Goal: Navigation & Orientation: Find specific page/section

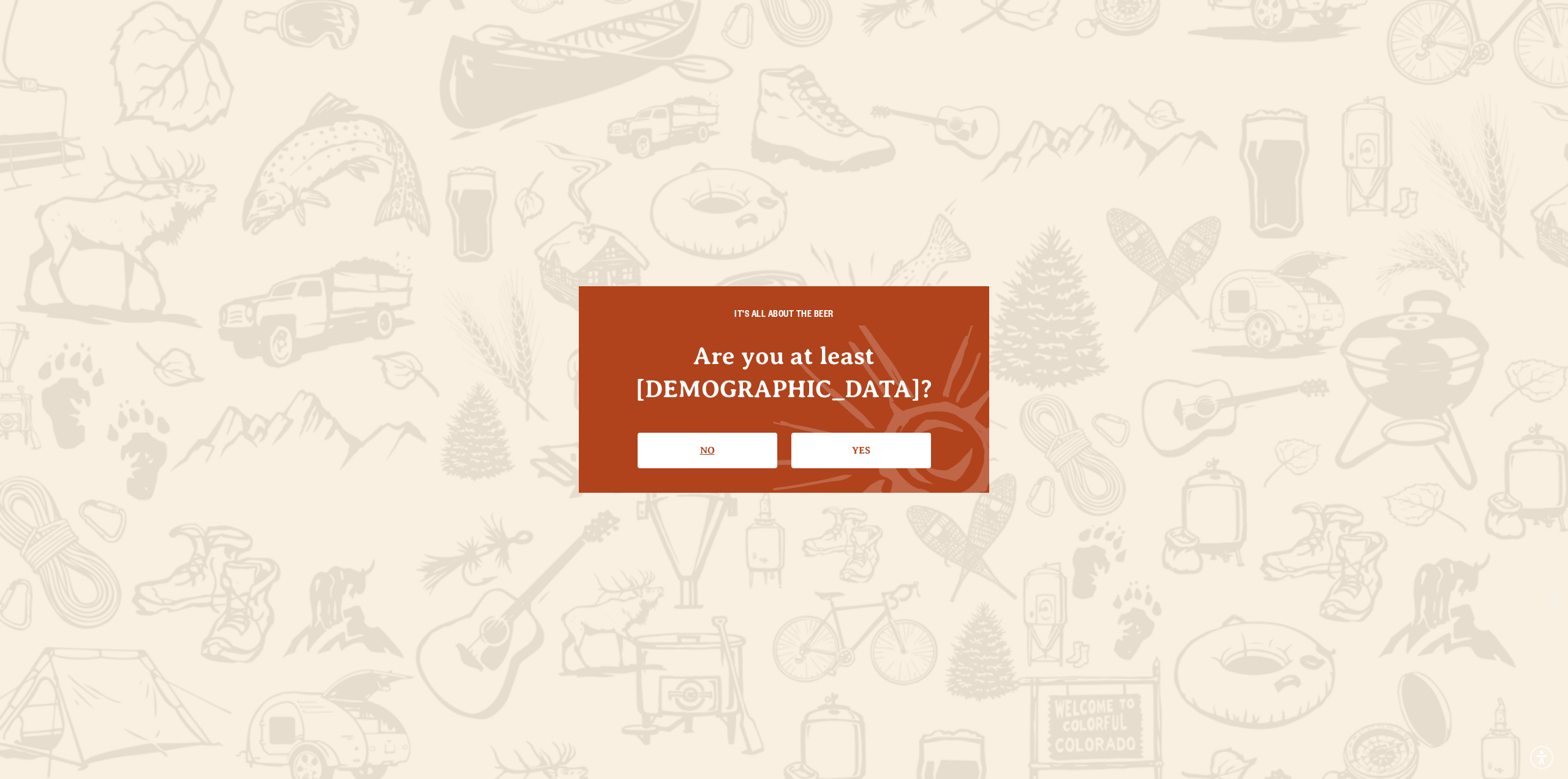
click at [721, 433] on link "No" at bounding box center [707, 450] width 140 height 35
click at [880, 436] on link "Yes" at bounding box center [861, 450] width 140 height 35
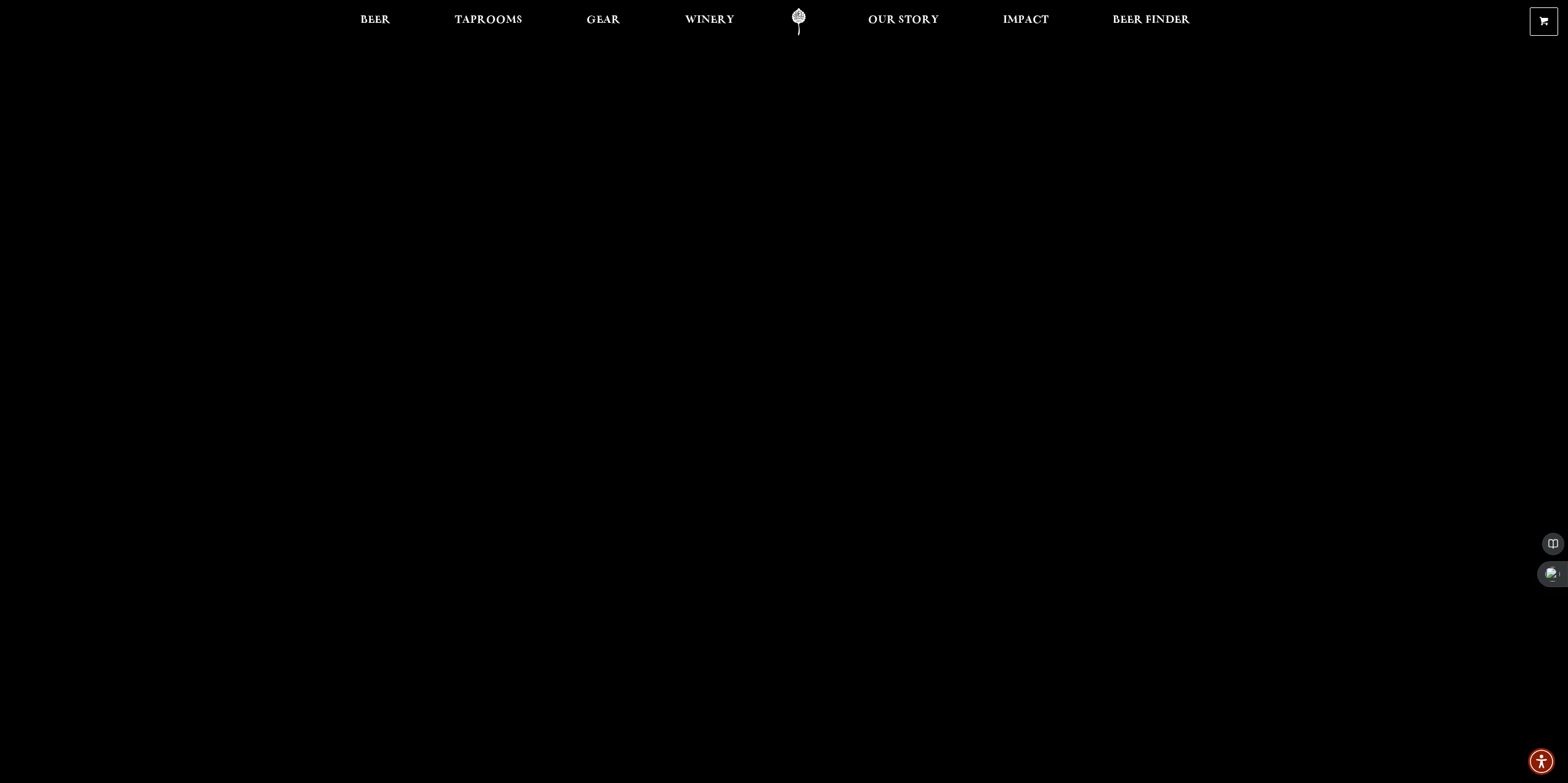
click at [797, 22] on link "Odell Home" at bounding box center [799, 22] width 46 height 28
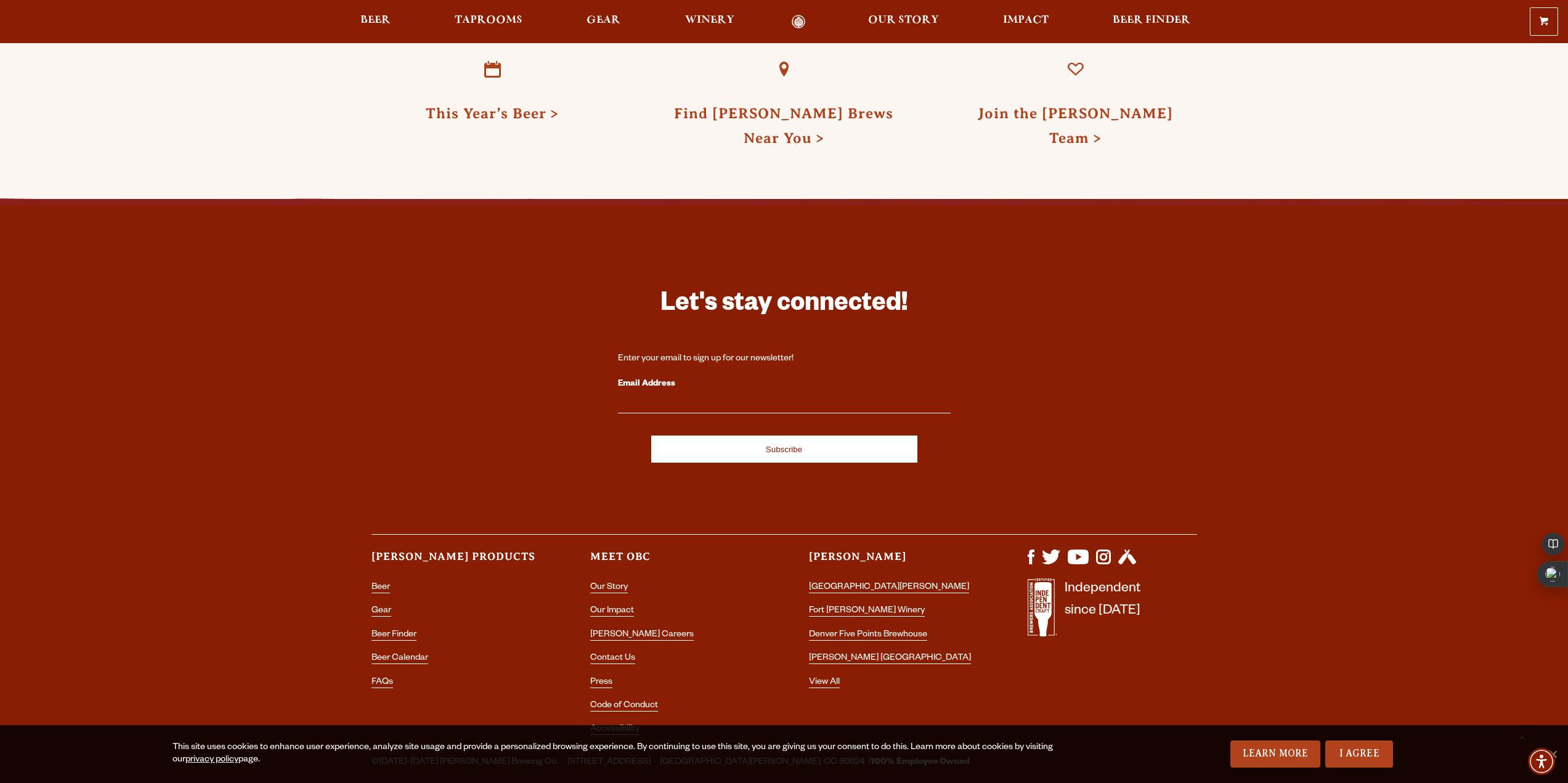
scroll to position [3677, 0]
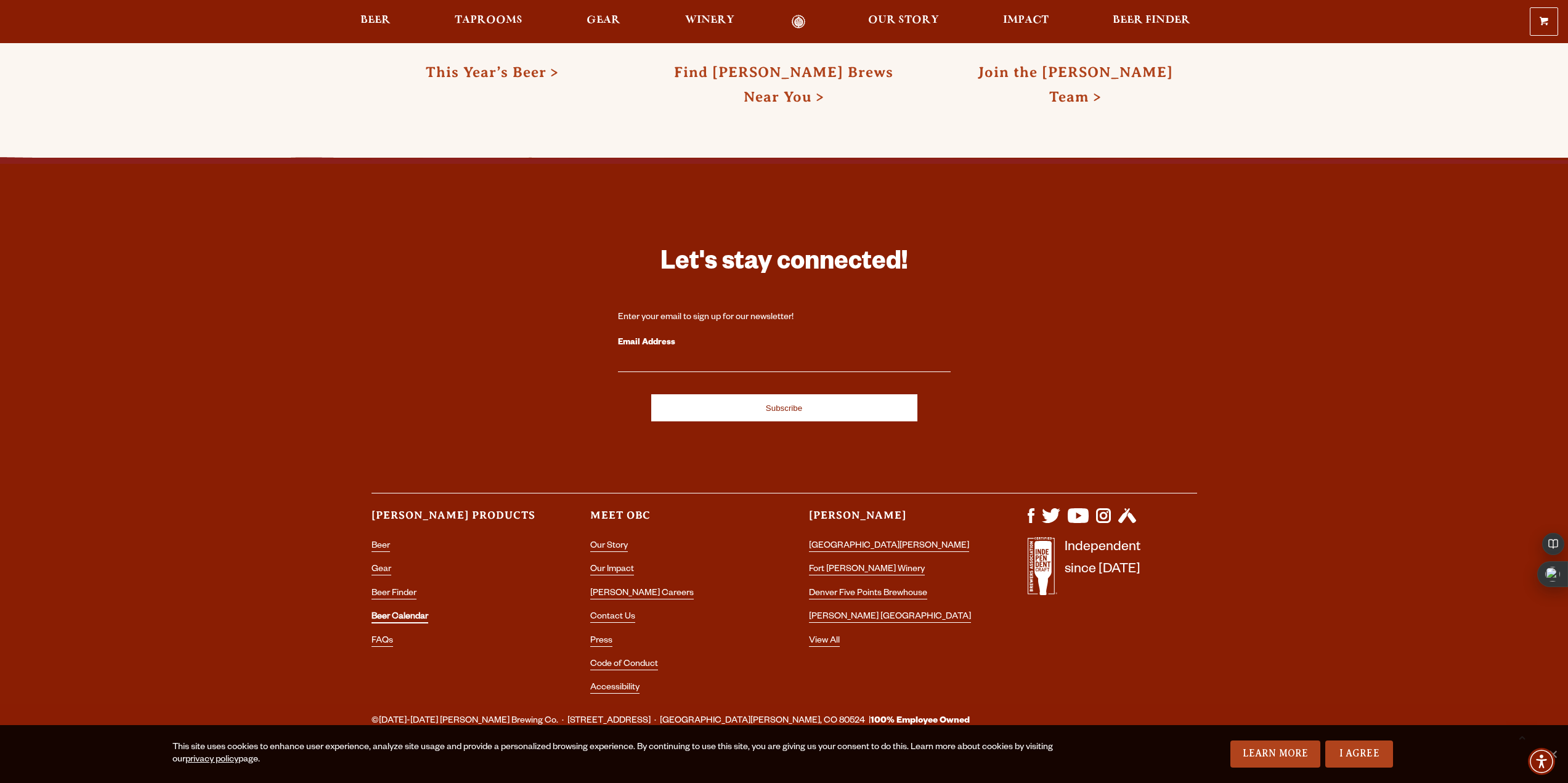
click at [403, 612] on link "Beer Calendar" at bounding box center [399, 618] width 57 height 11
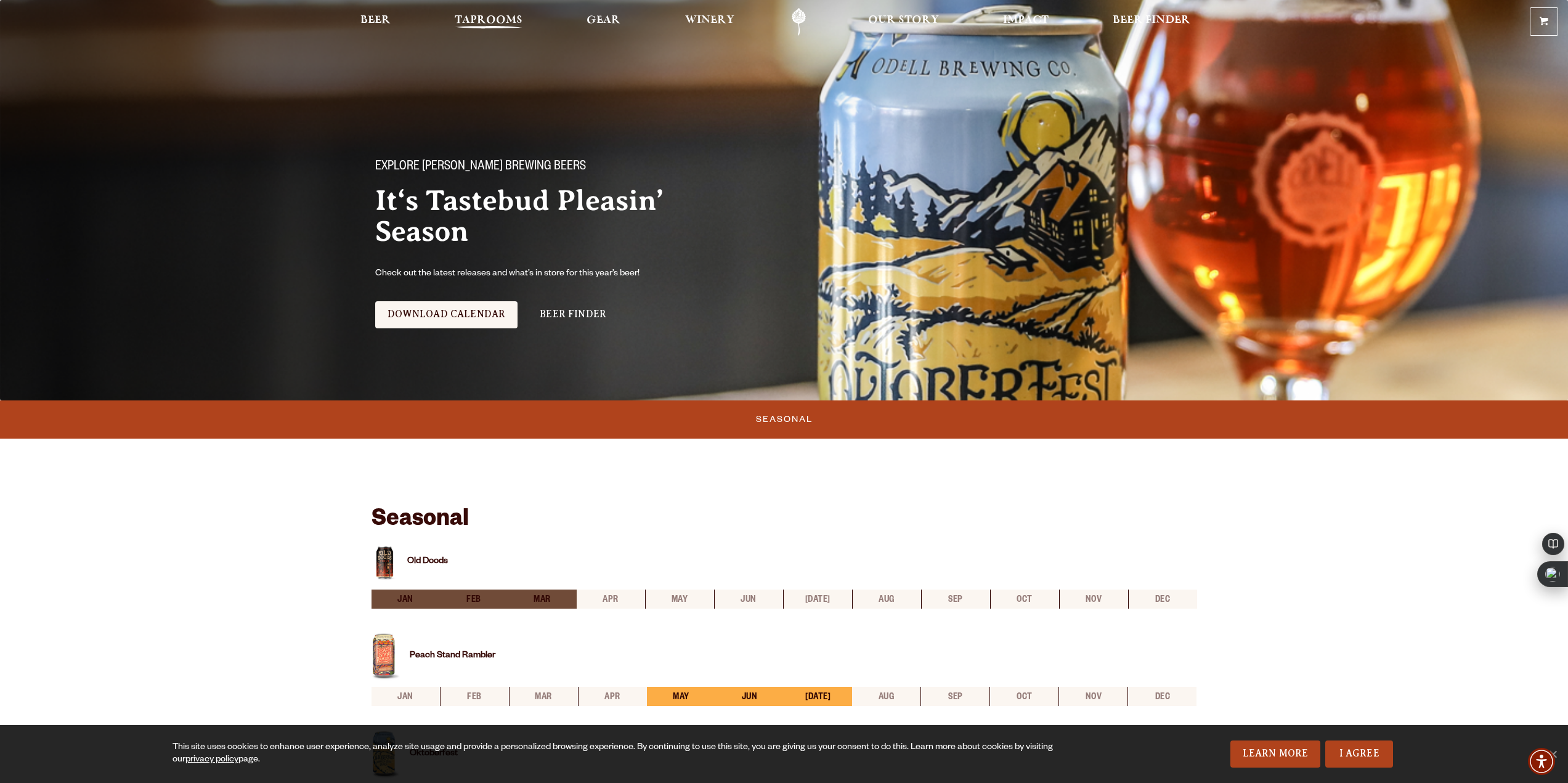
click at [486, 16] on span "Taprooms" at bounding box center [488, 20] width 68 height 10
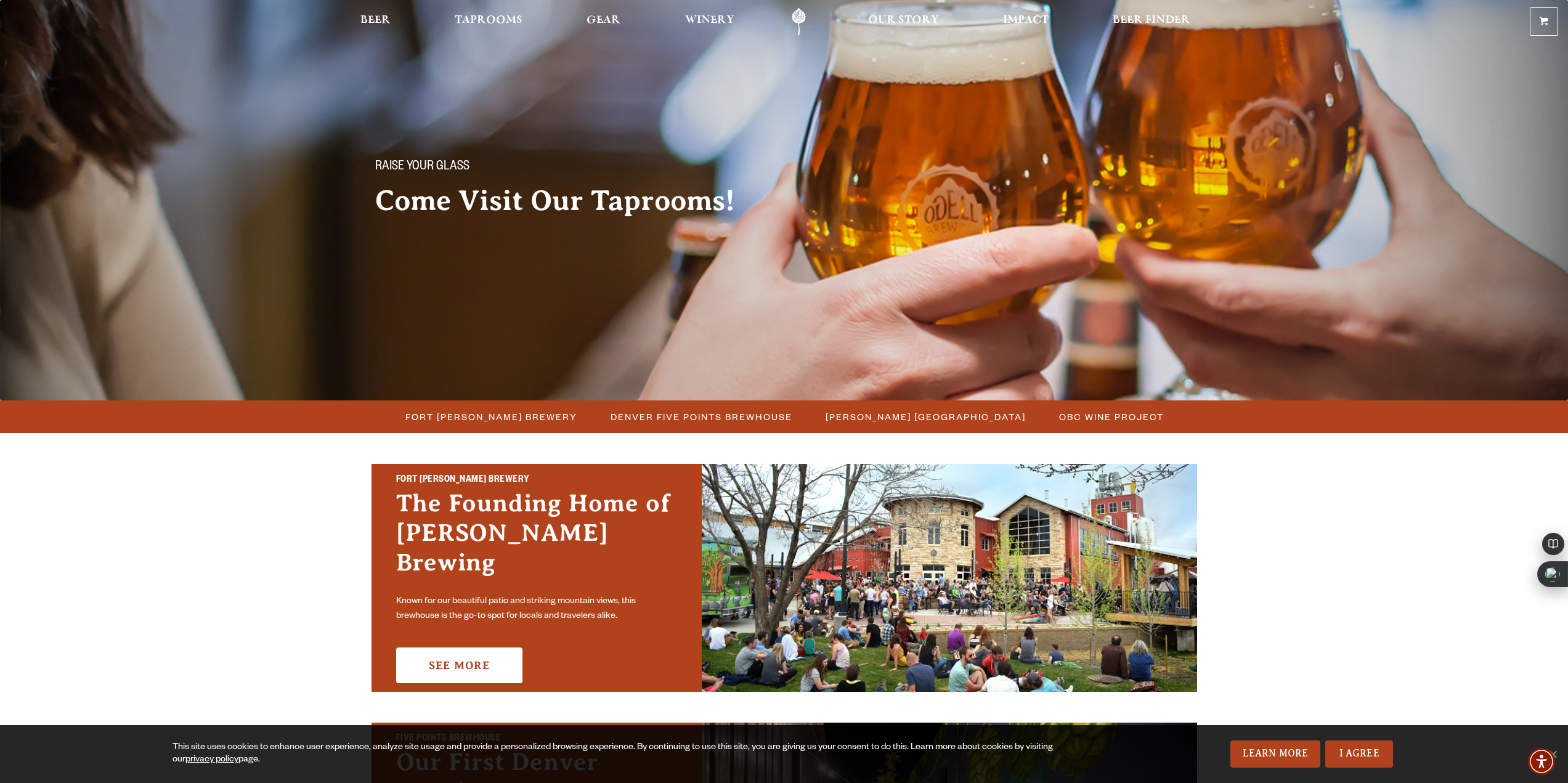
click at [227, 229] on div "Raise your glass Come Visit Our Taprooms!" at bounding box center [784, 138] width 1568 height 275
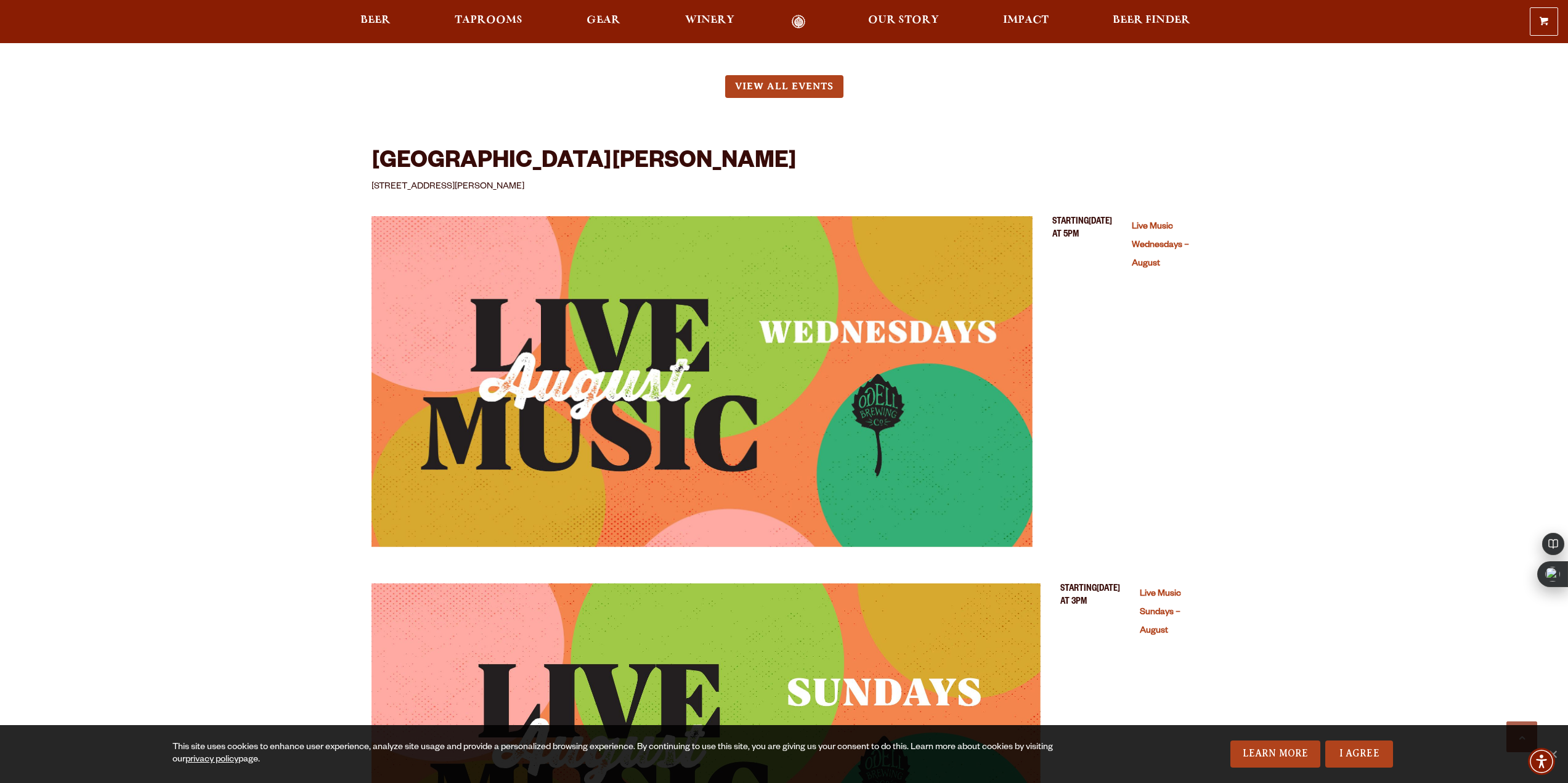
scroll to position [3017, 0]
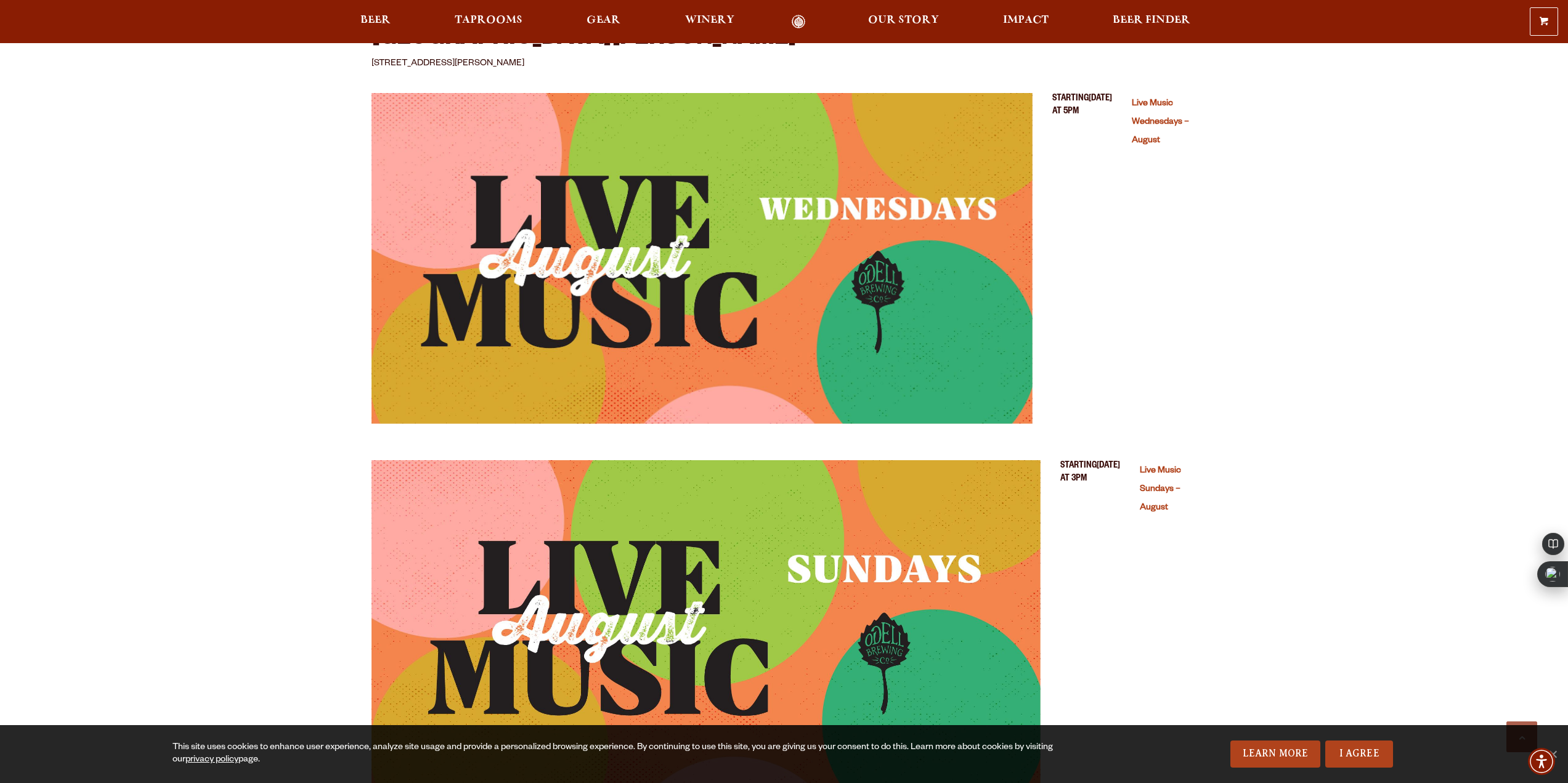
click at [685, 189] on img "Live Music Wednesdays – August (opens in a new window)" at bounding box center [702, 258] width 662 height 331
